Goal: Task Accomplishment & Management: Manage account settings

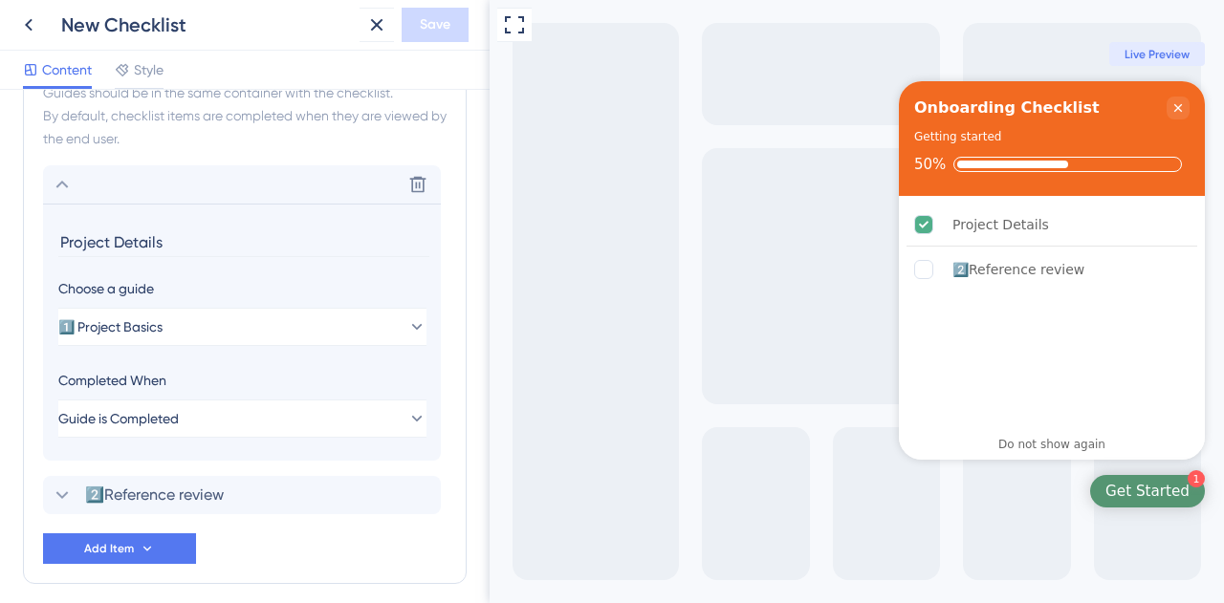
scroll to position [859, 0]
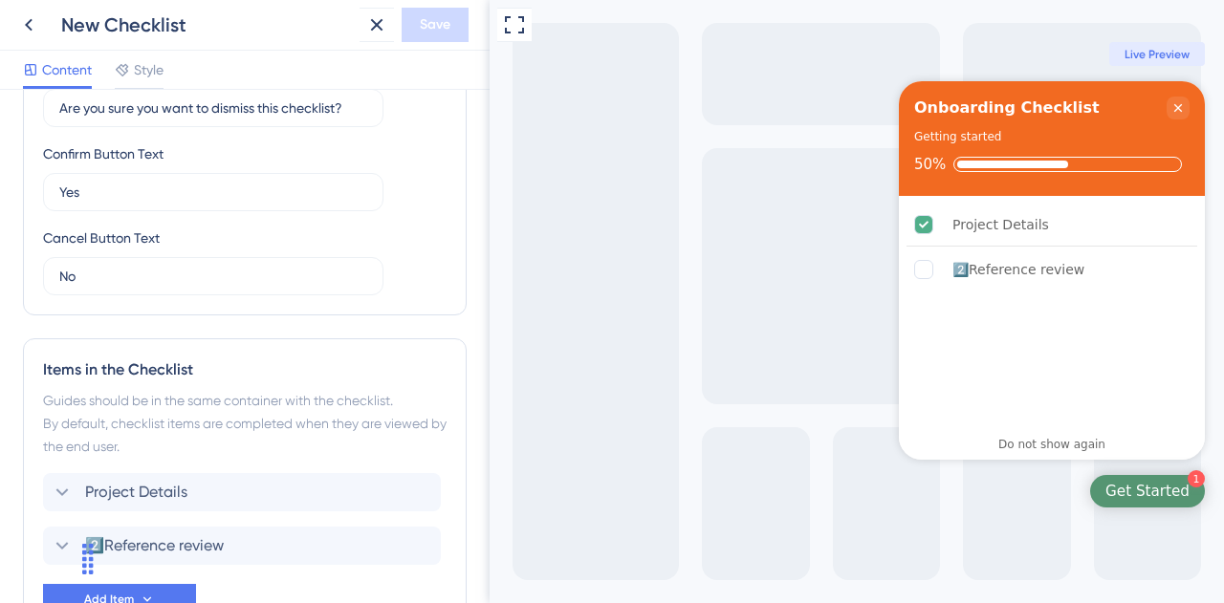
scroll to position [702, 0]
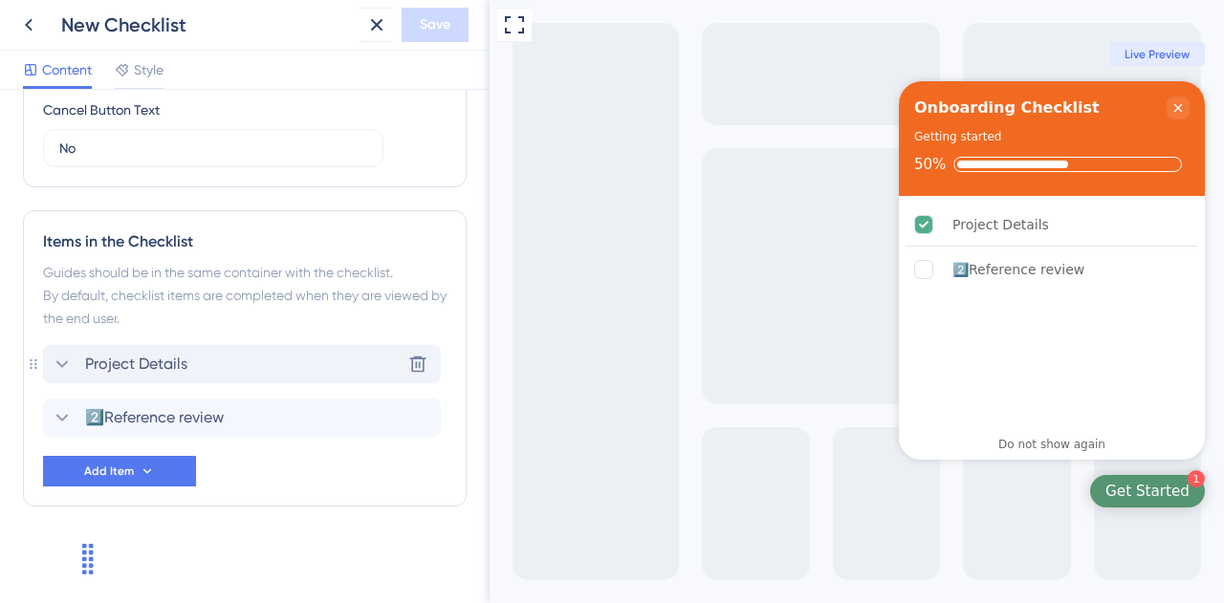
click at [216, 354] on div "Project Details Delete" at bounding box center [242, 364] width 398 height 38
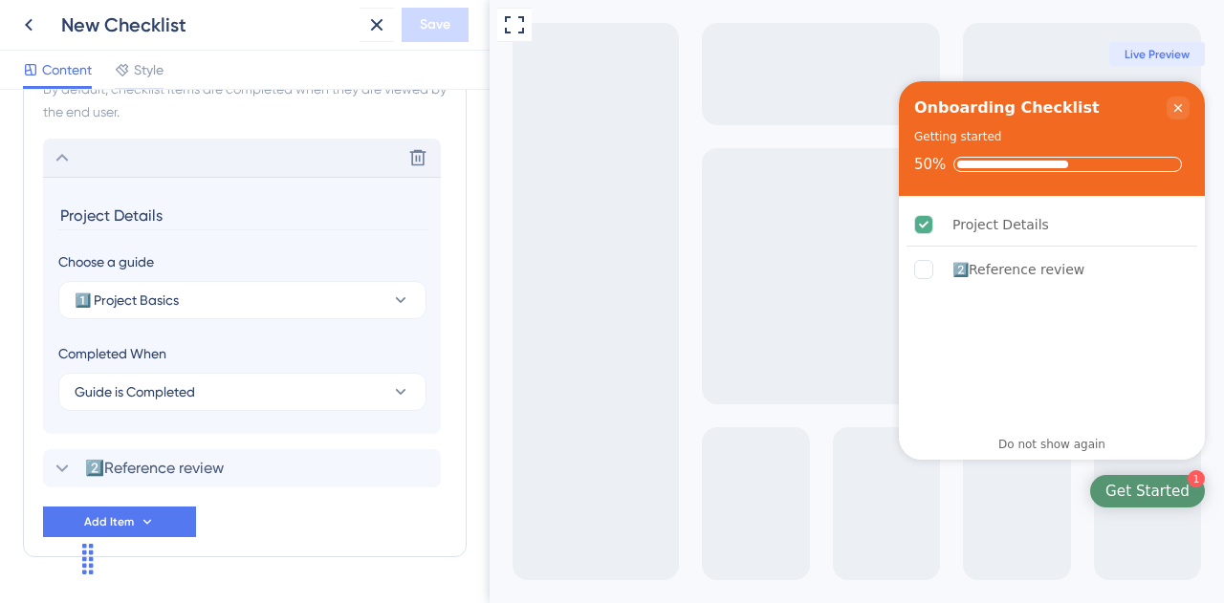
scroll to position [955, 0]
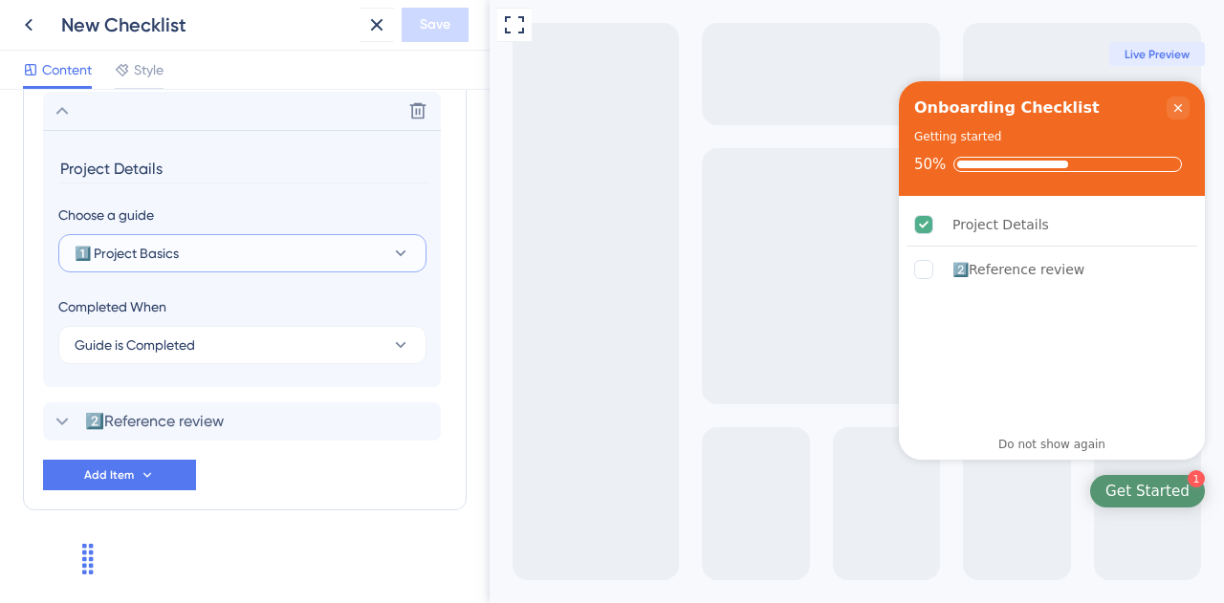
click at [193, 257] on button "1️⃣ Project Basics" at bounding box center [242, 253] width 368 height 38
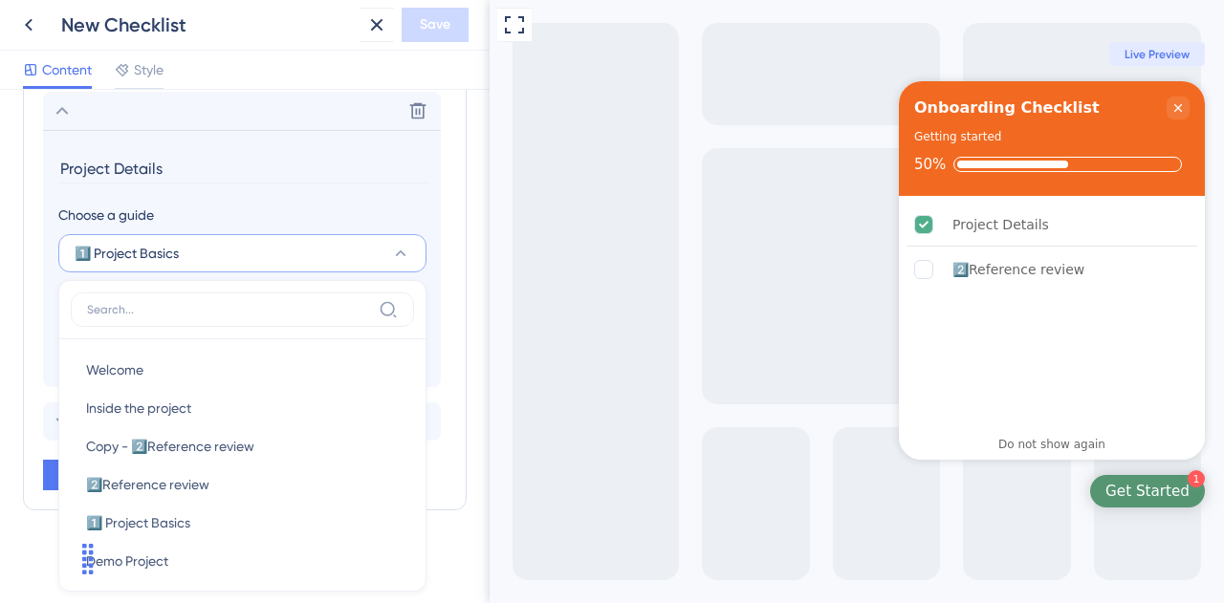
scroll to position [959, 0]
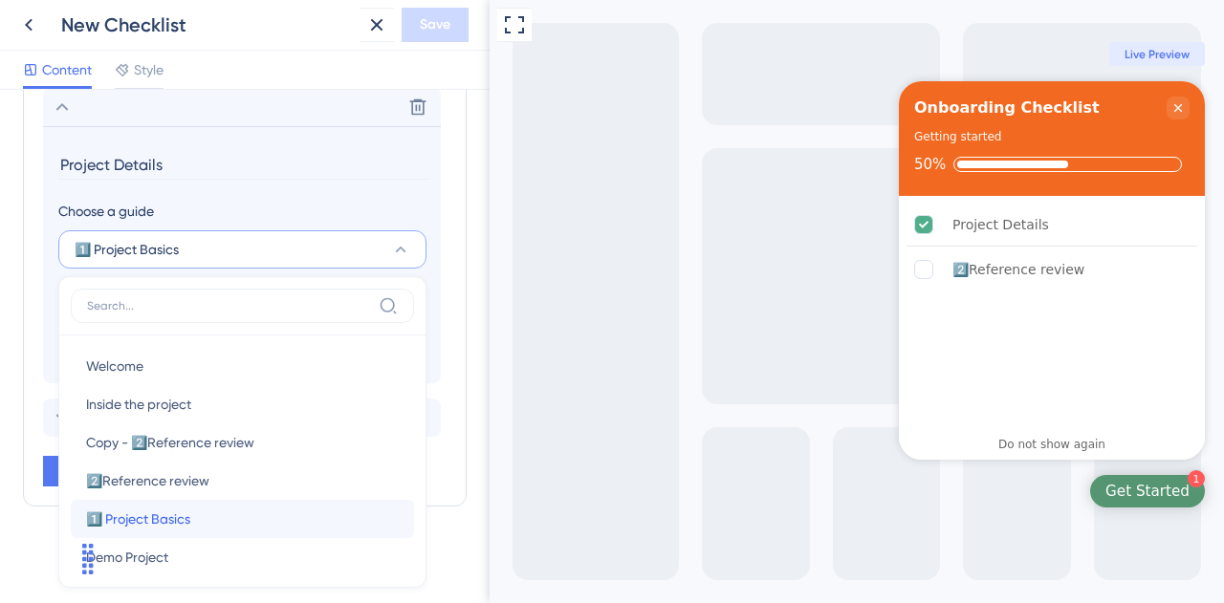
click at [175, 515] on span "1️⃣ Project Basics" at bounding box center [138, 519] width 104 height 23
type input "1️⃣ Project Basics"
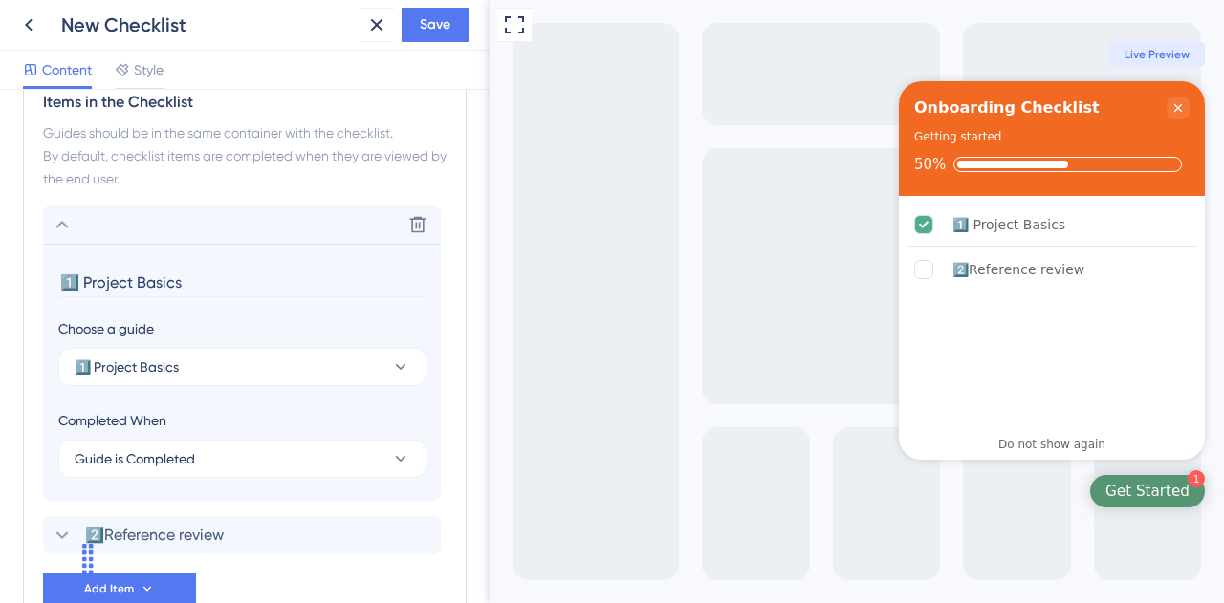
scroll to position [860, 0]
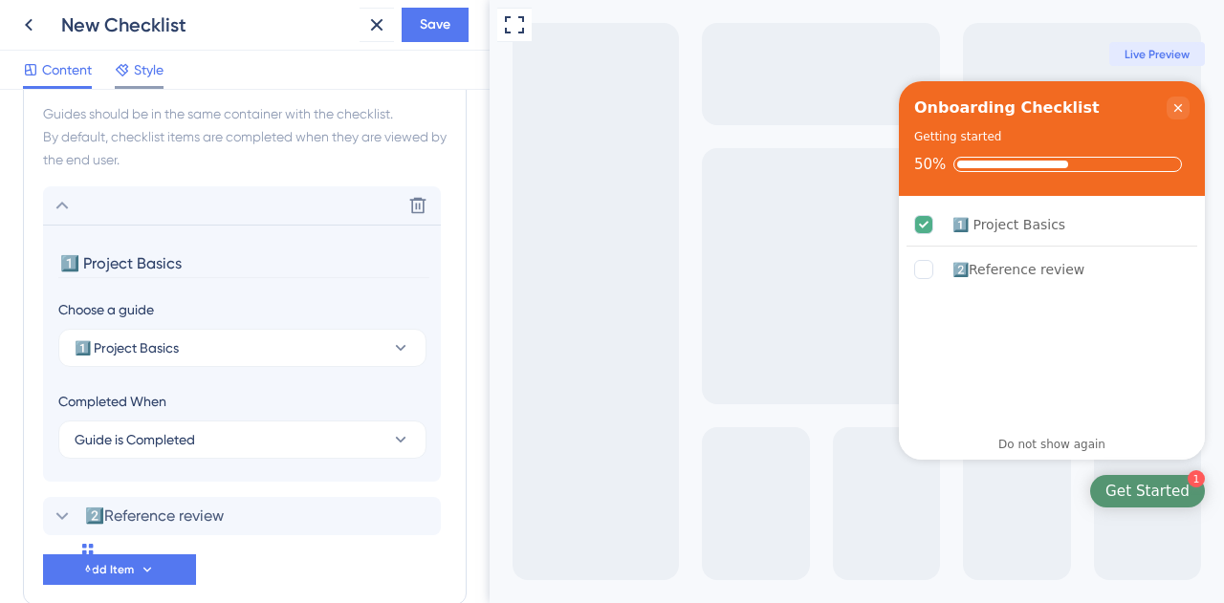
click at [151, 66] on span "Style" at bounding box center [149, 69] width 30 height 23
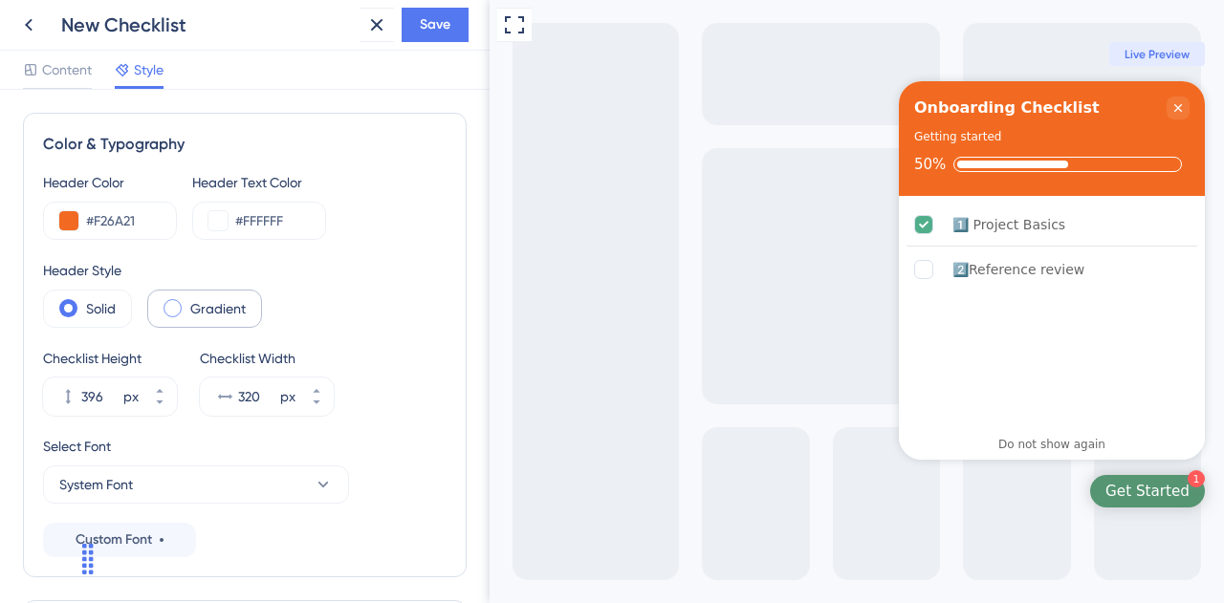
click at [187, 302] on div "Gradient" at bounding box center [204, 309] width 115 height 38
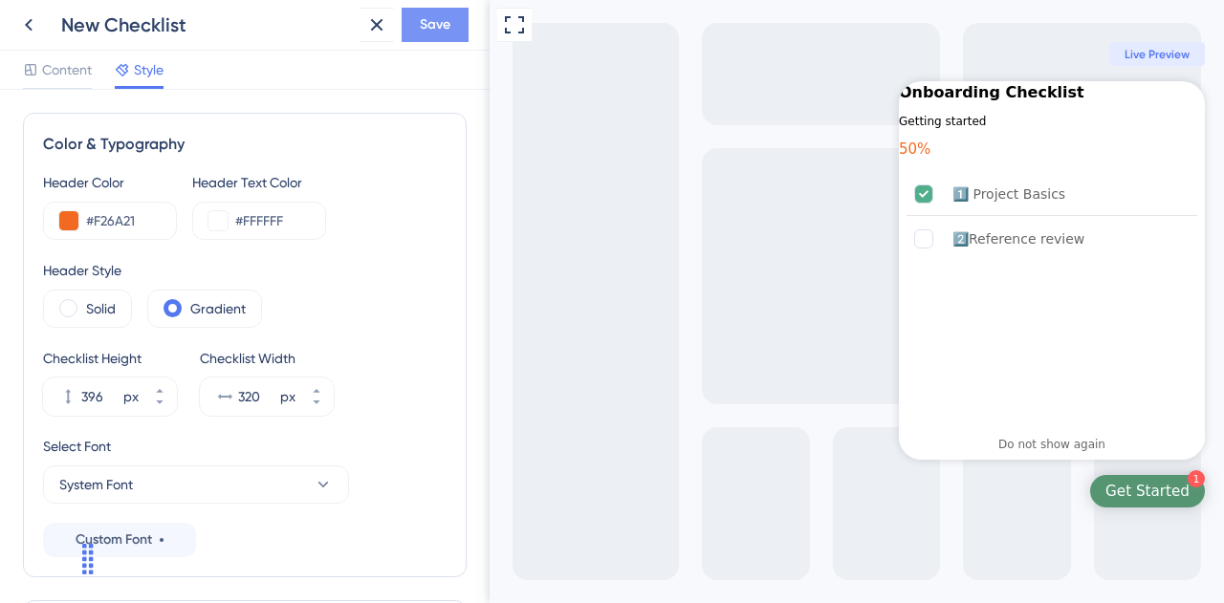
click at [423, 21] on span "Save" at bounding box center [435, 24] width 31 height 23
click at [105, 227] on input "#F26A21" at bounding box center [123, 220] width 75 height 23
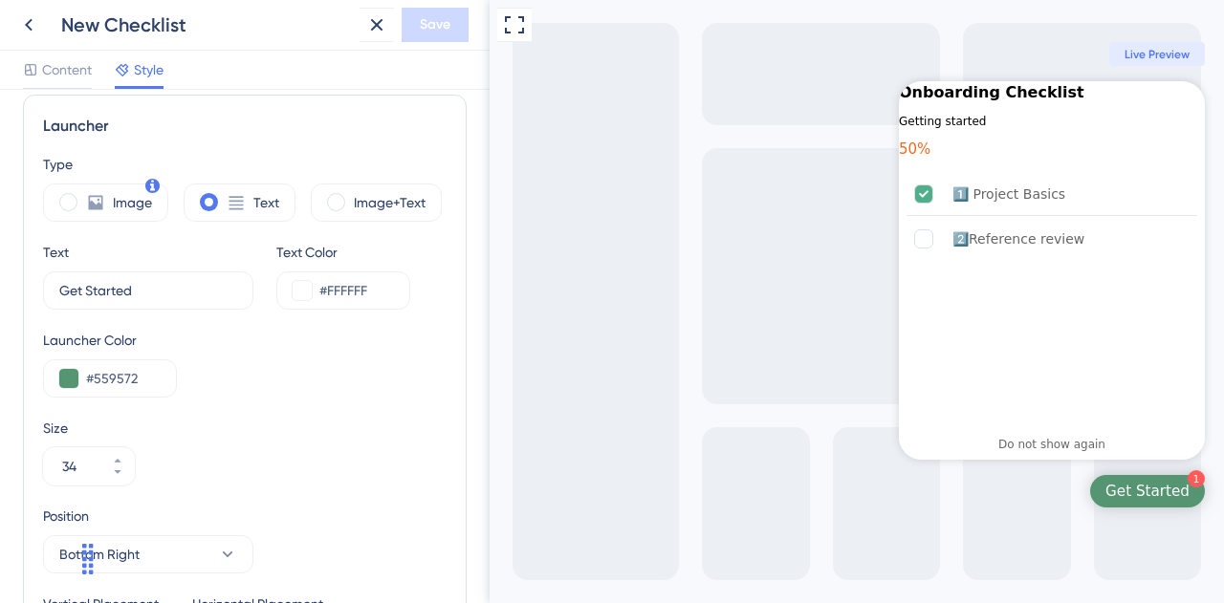
scroll to position [574, 0]
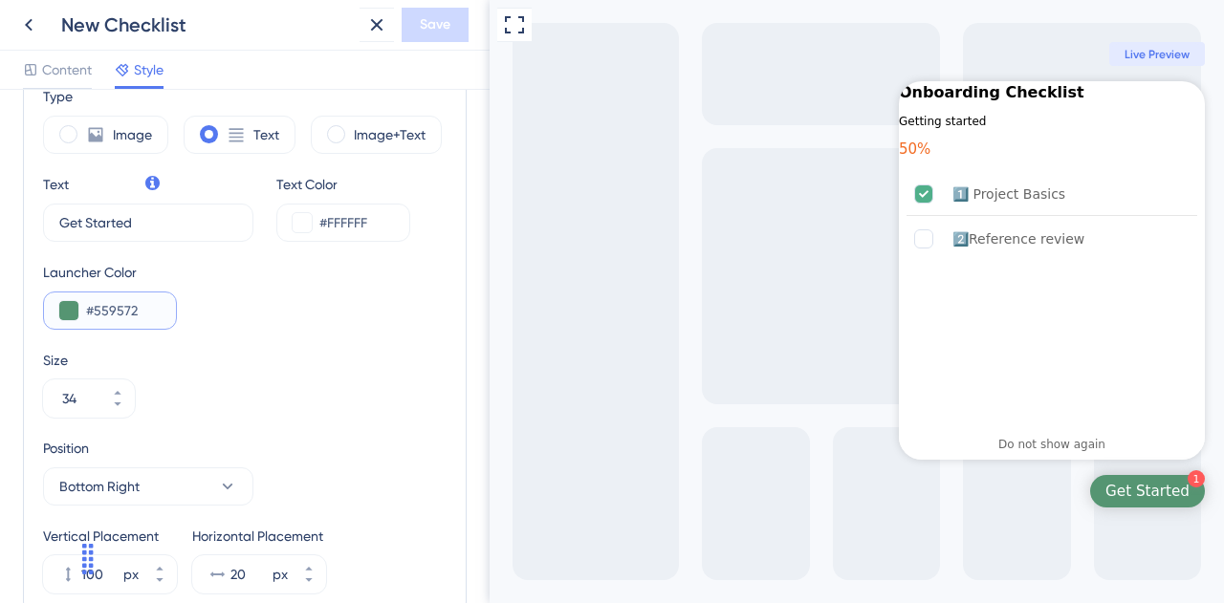
click at [126, 306] on input "#559572" at bounding box center [123, 310] width 75 height 23
paste input "F26A21"
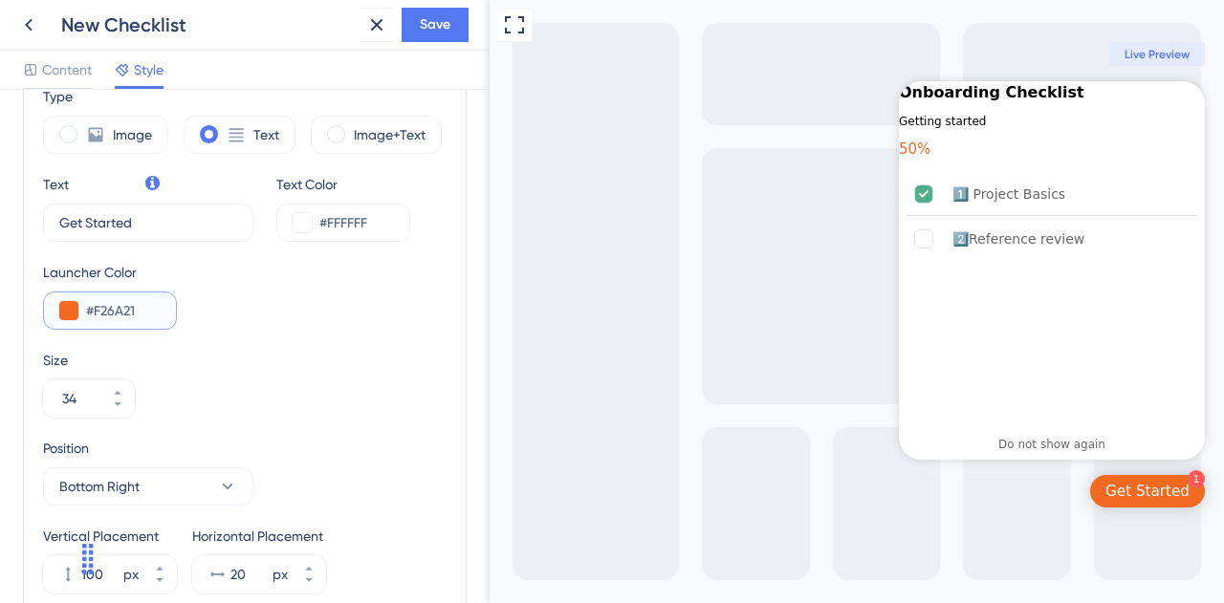
type input "#F26A21"
click at [285, 314] on div "Launcher Color #F26A21" at bounding box center [244, 295] width 403 height 69
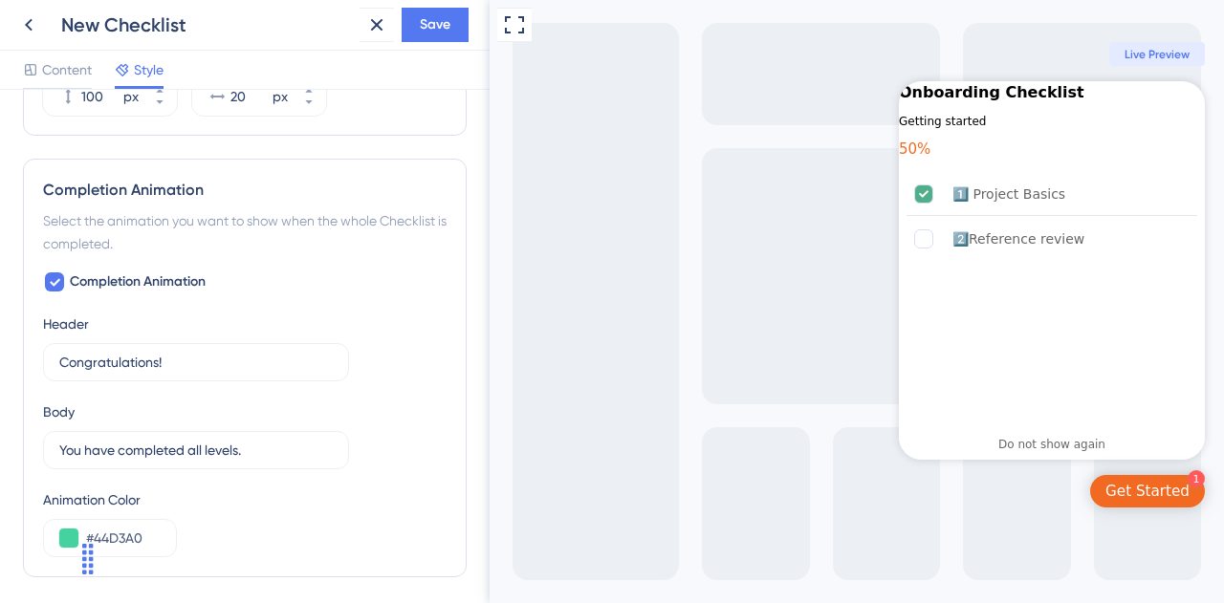
scroll to position [1121, 0]
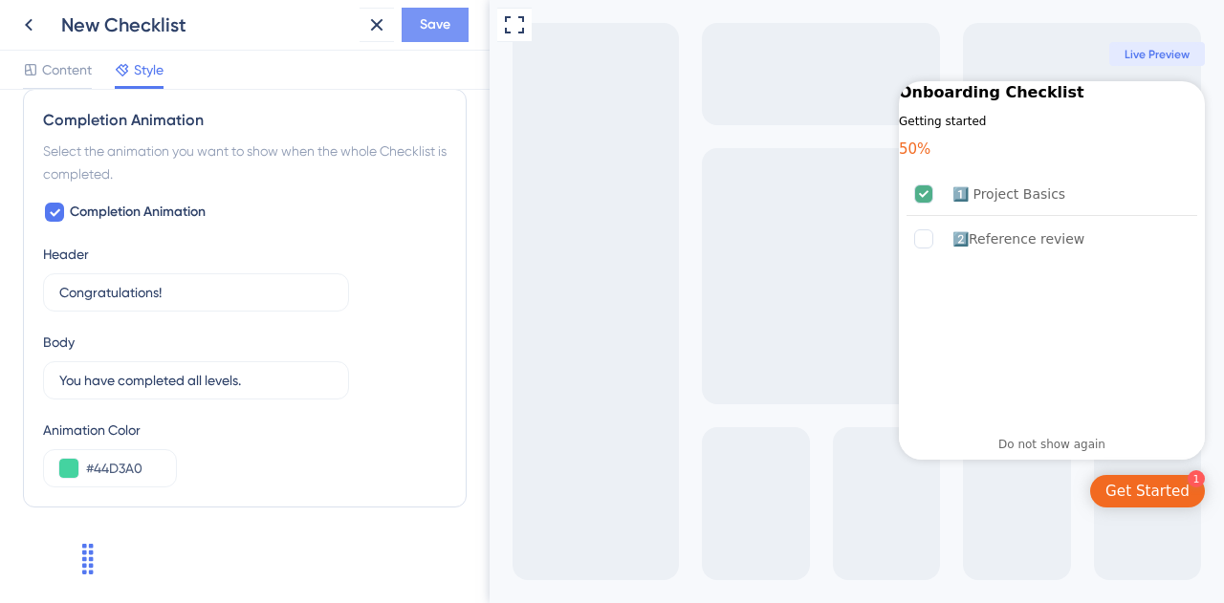
click at [426, 17] on span "Save" at bounding box center [435, 24] width 31 height 23
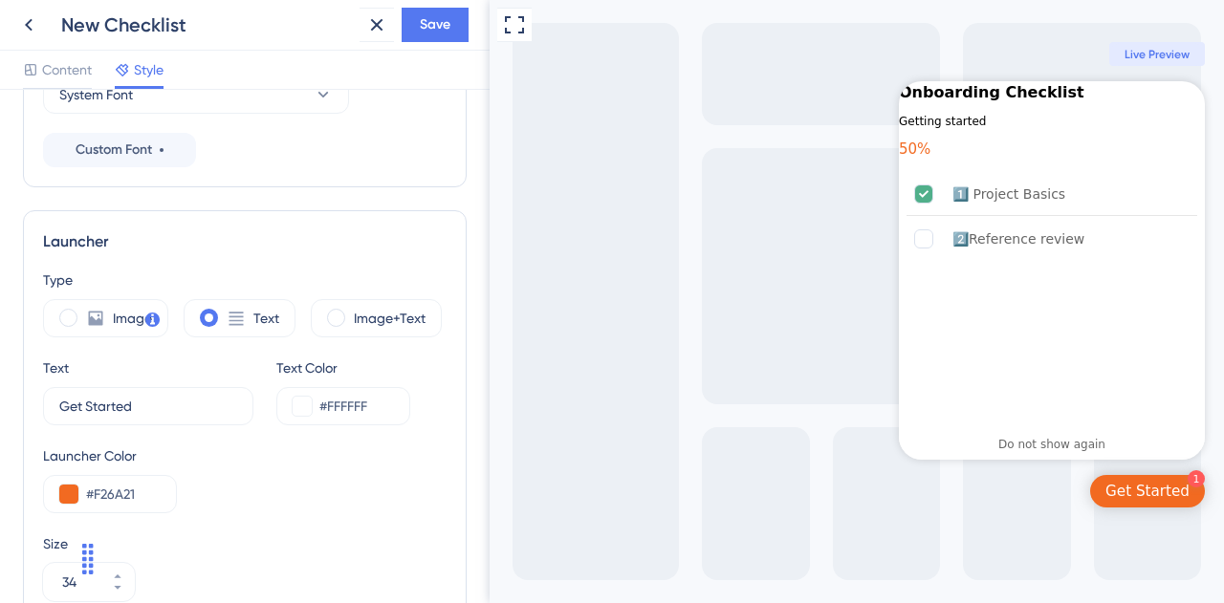
scroll to position [478, 0]
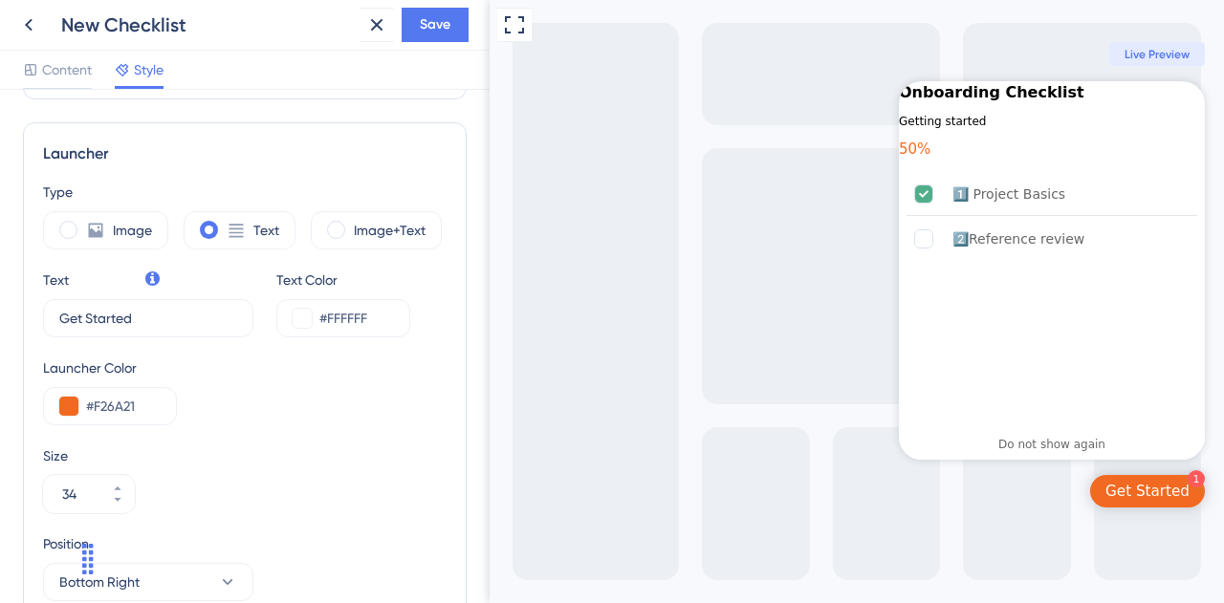
click at [69, 369] on div "Launcher Color" at bounding box center [110, 368] width 134 height 23
click at [231, 380] on div "Launcher Color #F26A21" at bounding box center [244, 391] width 403 height 69
click at [431, 12] on button "Save" at bounding box center [435, 25] width 67 height 34
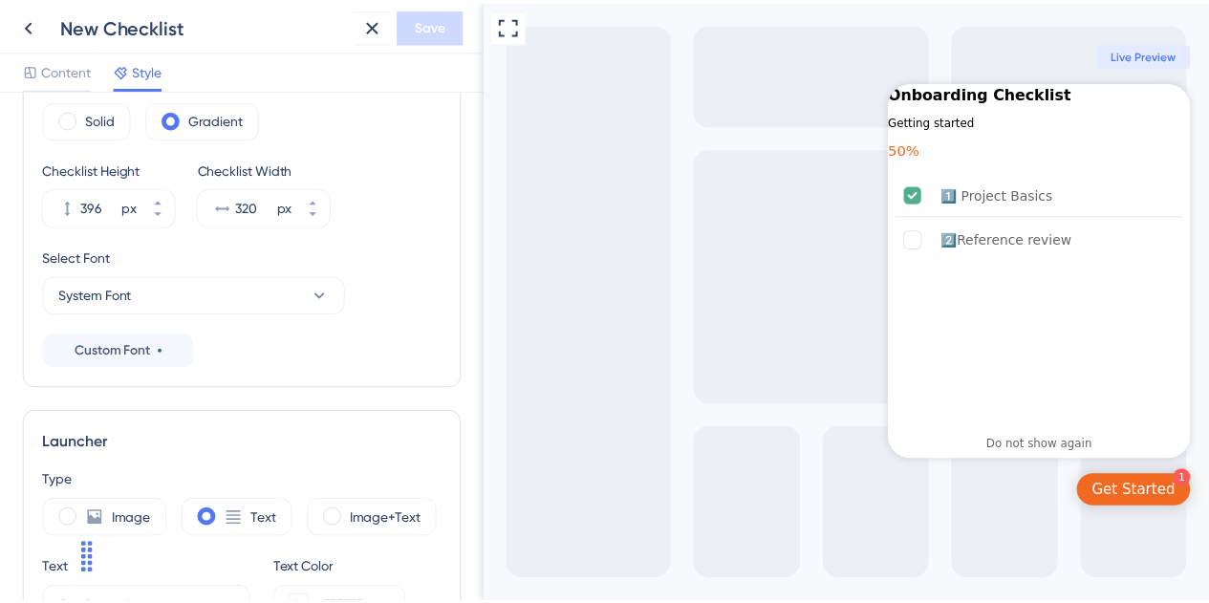
scroll to position [0, 0]
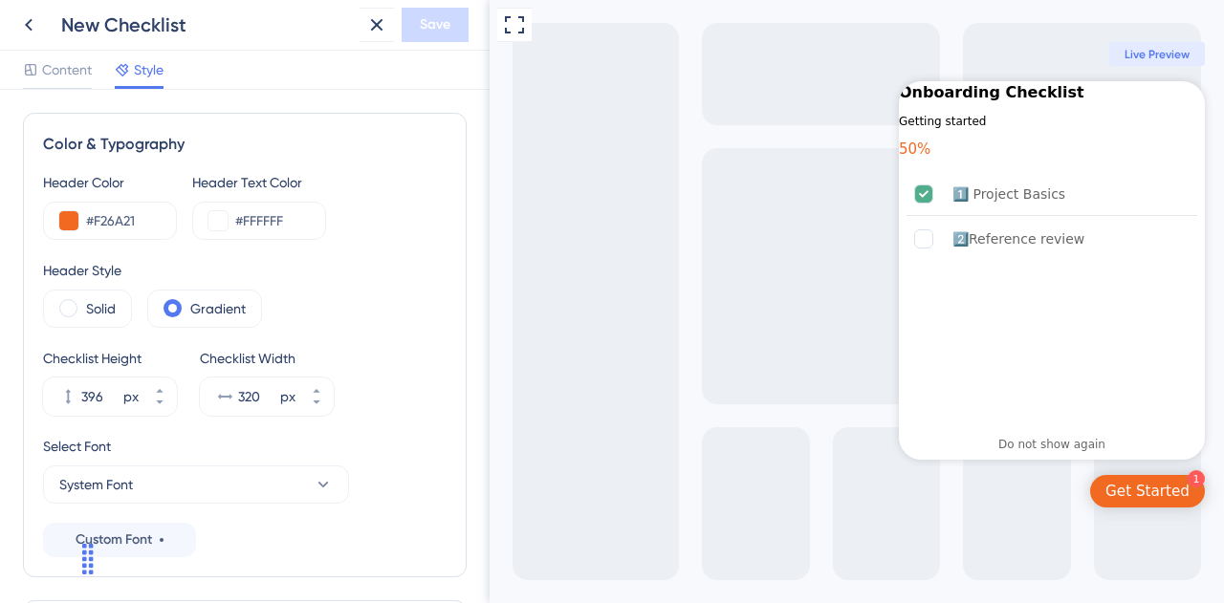
click at [39, 56] on div "Content Style" at bounding box center [244, 70] width 489 height 39
click at [46, 70] on span "Content" at bounding box center [67, 69] width 50 height 23
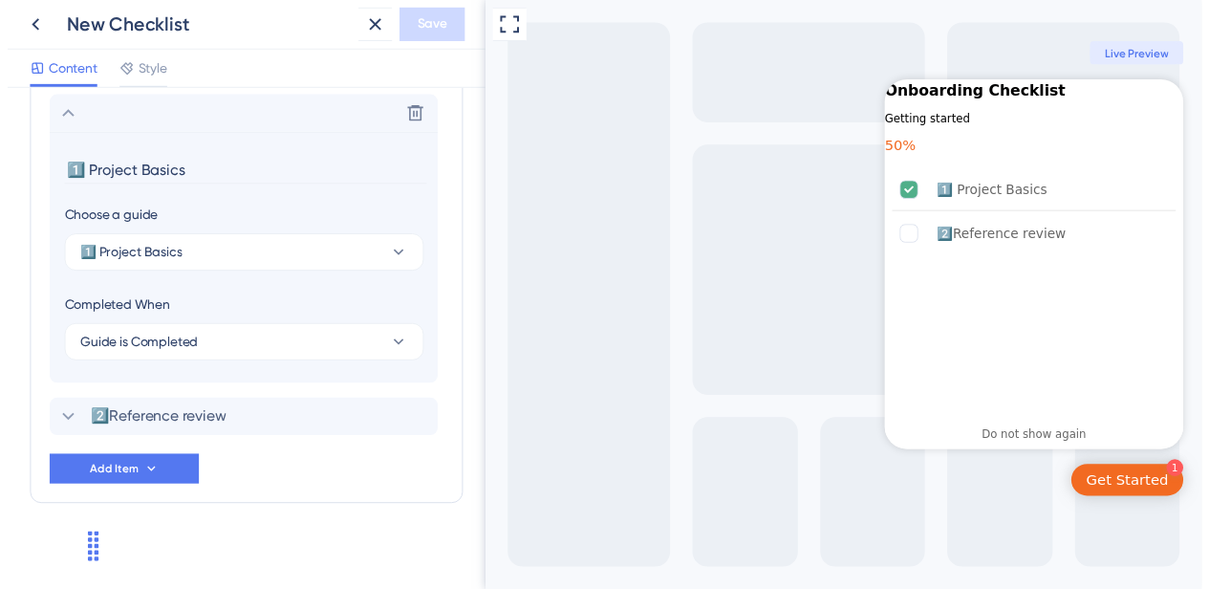
scroll to position [955, 0]
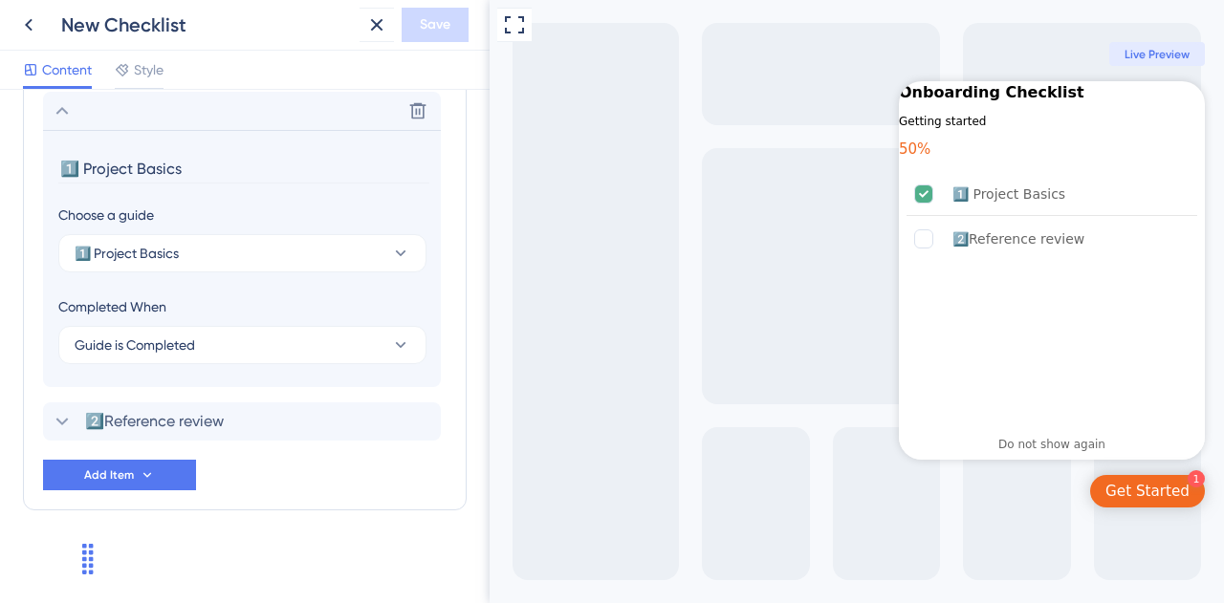
click at [1185, 100] on icon "Close Checklist" at bounding box center [1192, 92] width 15 height 15
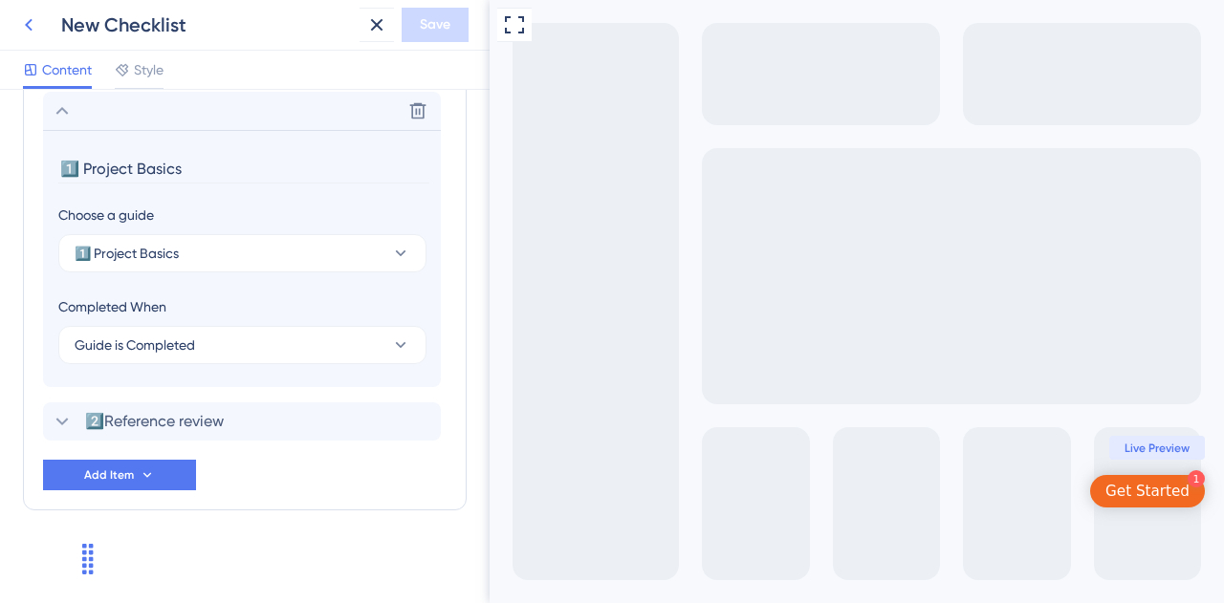
click at [33, 28] on icon at bounding box center [28, 24] width 23 height 23
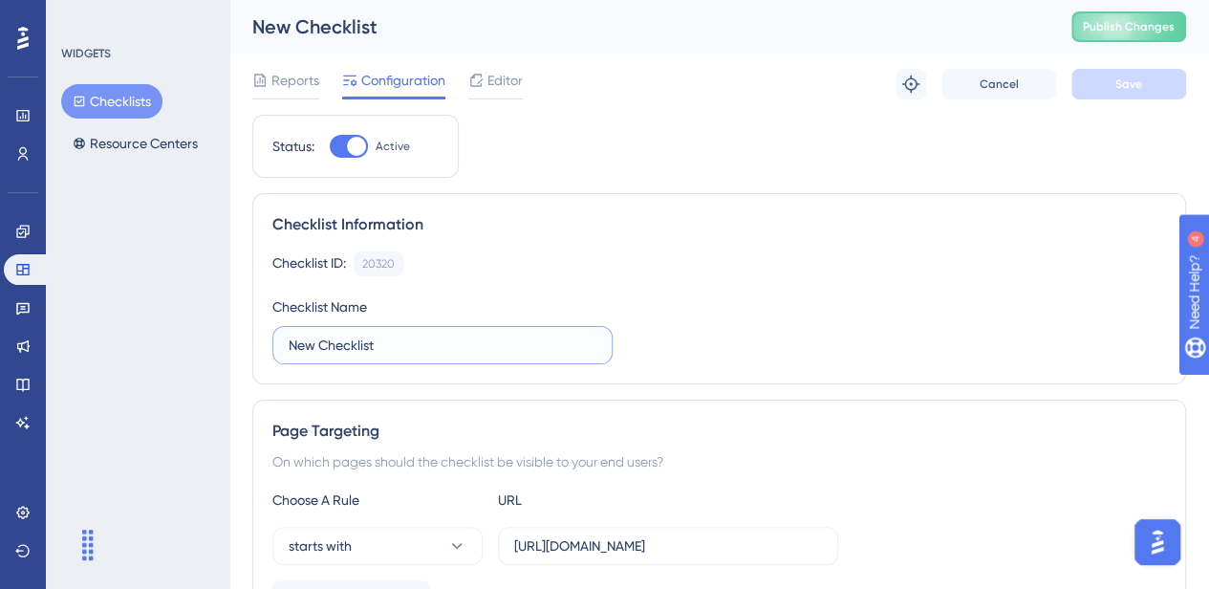
click at [393, 351] on input "New Checklist" at bounding box center [443, 345] width 308 height 21
click at [322, 347] on input "New Checklist" at bounding box center [443, 345] width 308 height 21
click at [286, 344] on label "New Checklist" at bounding box center [442, 345] width 340 height 38
click at [289, 344] on input "New Checklist" at bounding box center [443, 345] width 308 height 21
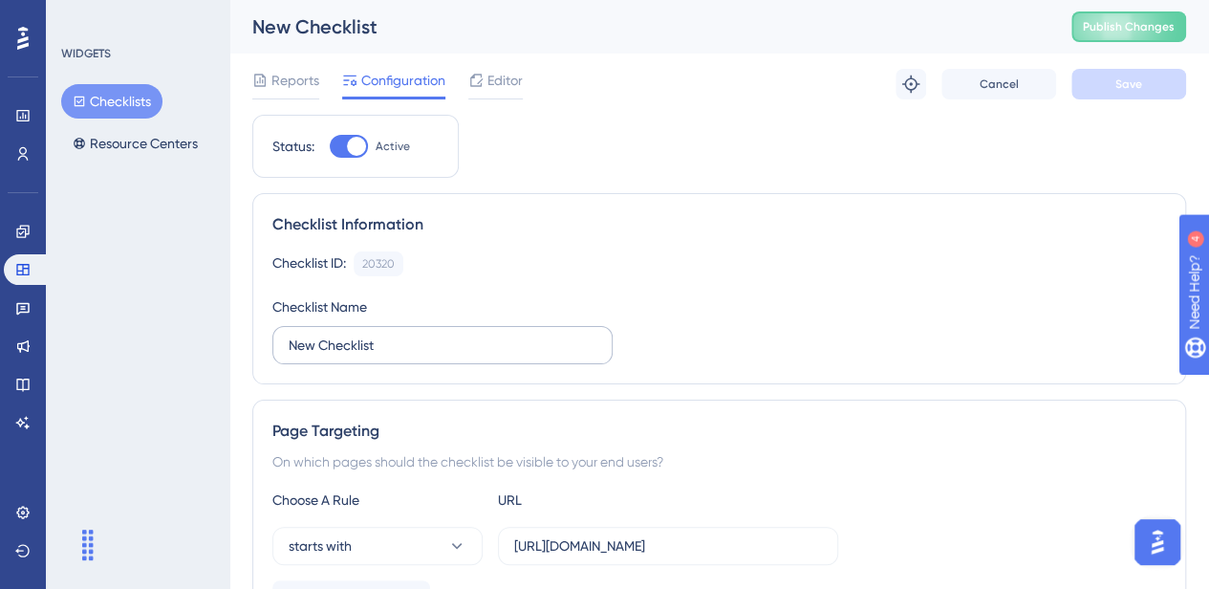
click at [286, 344] on label "New Checklist" at bounding box center [442, 345] width 340 height 38
click at [289, 344] on input "New Checklist" at bounding box center [443, 345] width 308 height 21
click at [294, 343] on input "New Checklist" at bounding box center [443, 345] width 308 height 21
type input "Get Started Checklist"
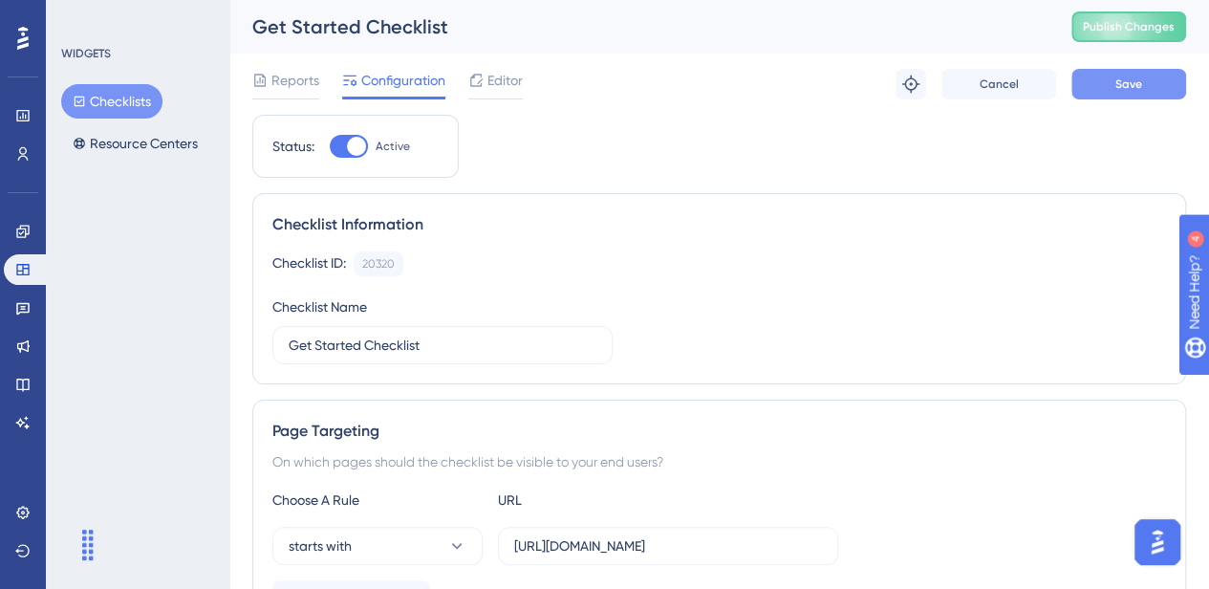
click at [1119, 84] on span "Save" at bounding box center [1129, 83] width 27 height 15
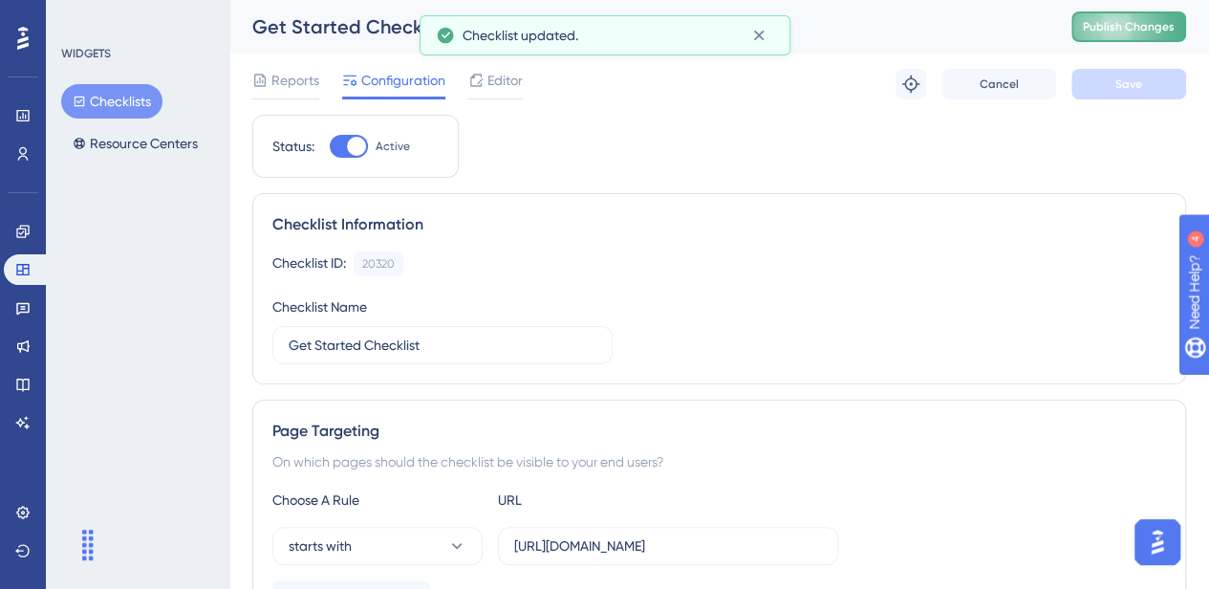
click at [1128, 27] on span "Publish Changes" at bounding box center [1129, 26] width 92 height 15
